Goal: Task Accomplishment & Management: Complete application form

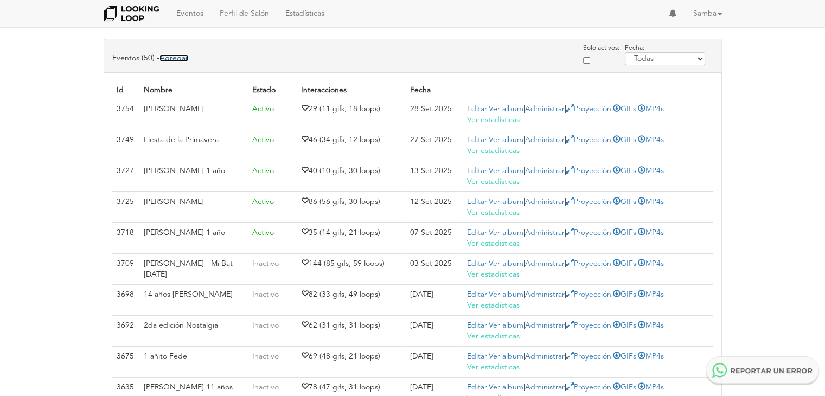
click at [173, 58] on link "Agregar" at bounding box center [173, 58] width 29 height 8
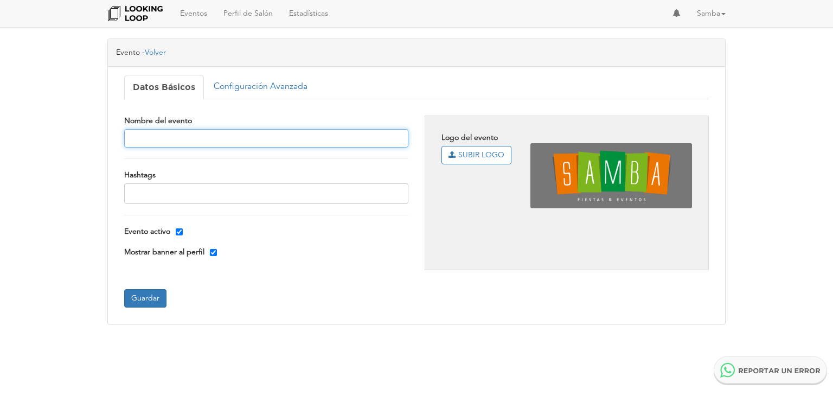
click at [180, 136] on input "text" at bounding box center [266, 138] width 284 height 18
type input "15 años [PERSON_NAME]"
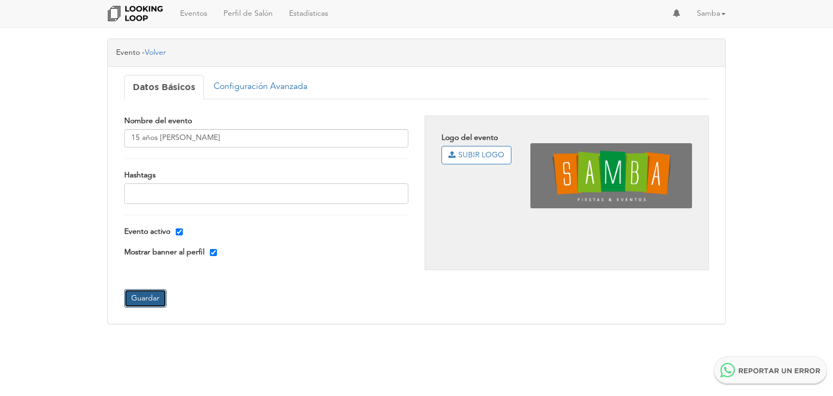
click at [143, 298] on button "Guardar" at bounding box center [145, 298] width 42 height 18
